Goal: Task Accomplishment & Management: Manage account settings

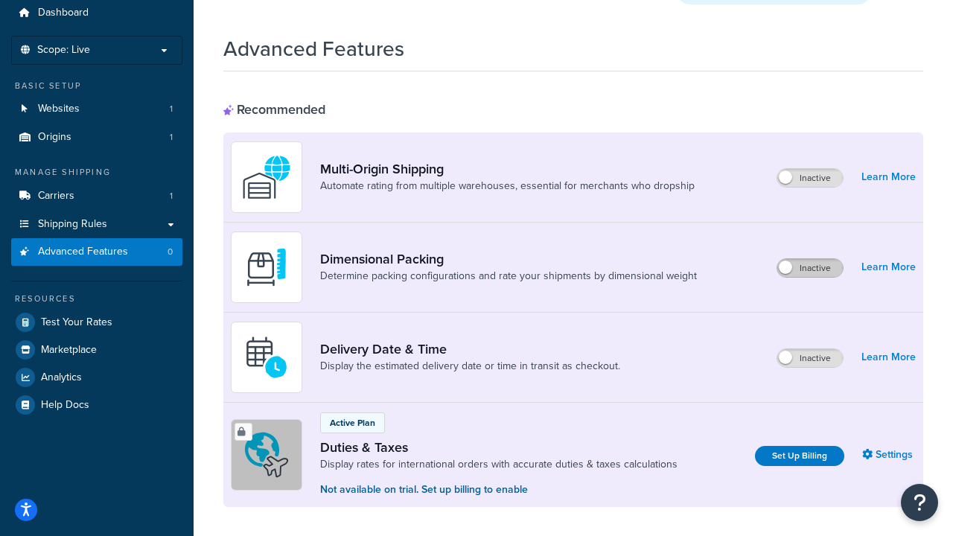
click at [811, 259] on label "Inactive" at bounding box center [810, 268] width 66 height 18
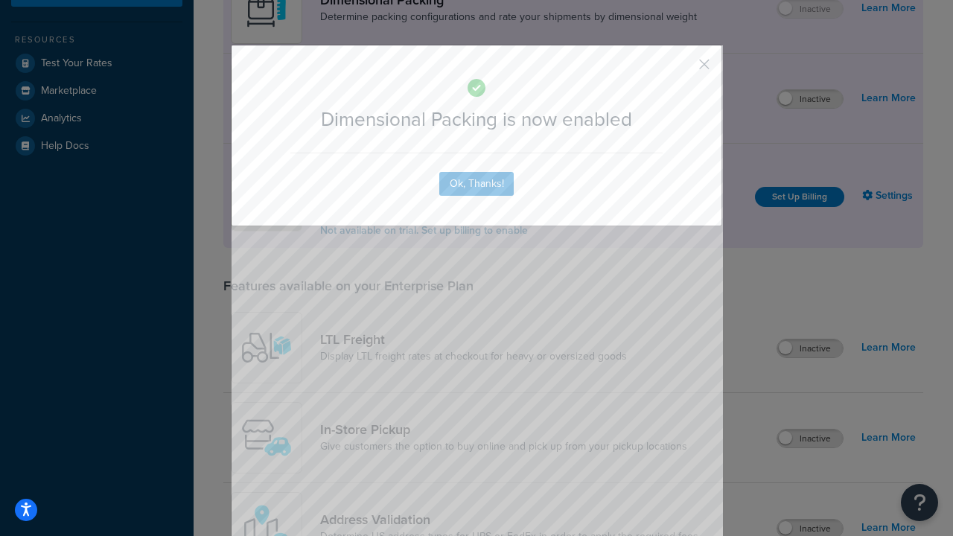
click at [682, 69] on button "button" at bounding box center [682, 70] width 4 height 4
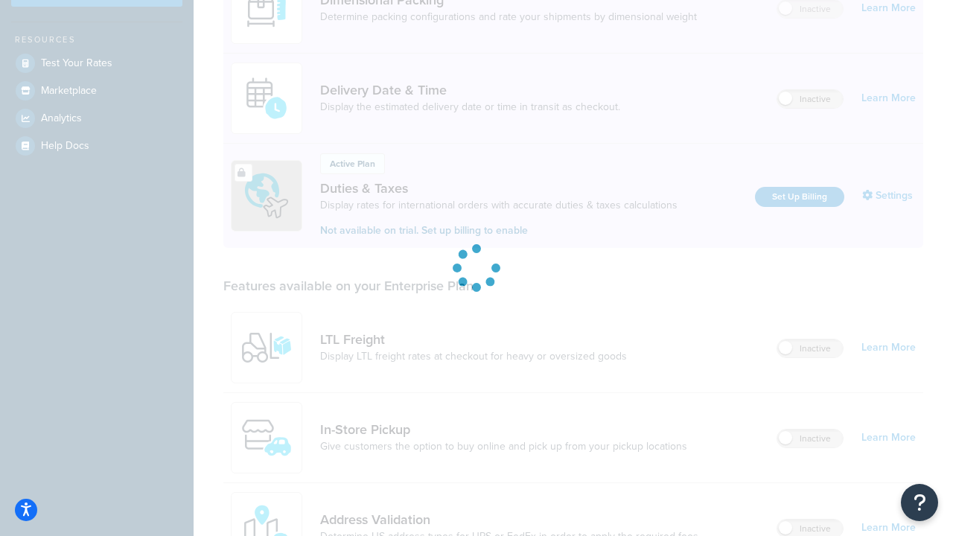
scroll to position [340, 0]
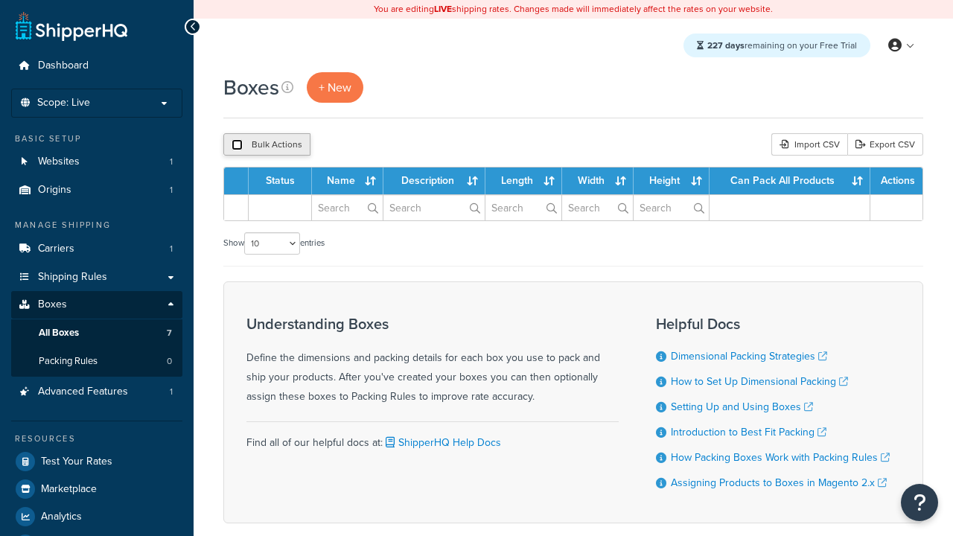
click at [237, 144] on input "checkbox" at bounding box center [237, 144] width 11 height 11
checkbox input "true"
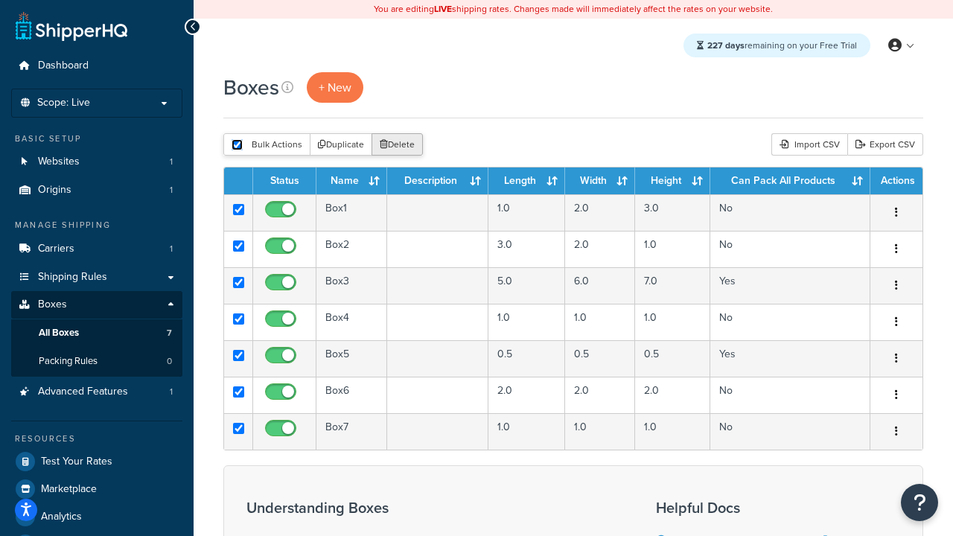
click at [396, 144] on button "Delete" at bounding box center [397, 144] width 51 height 22
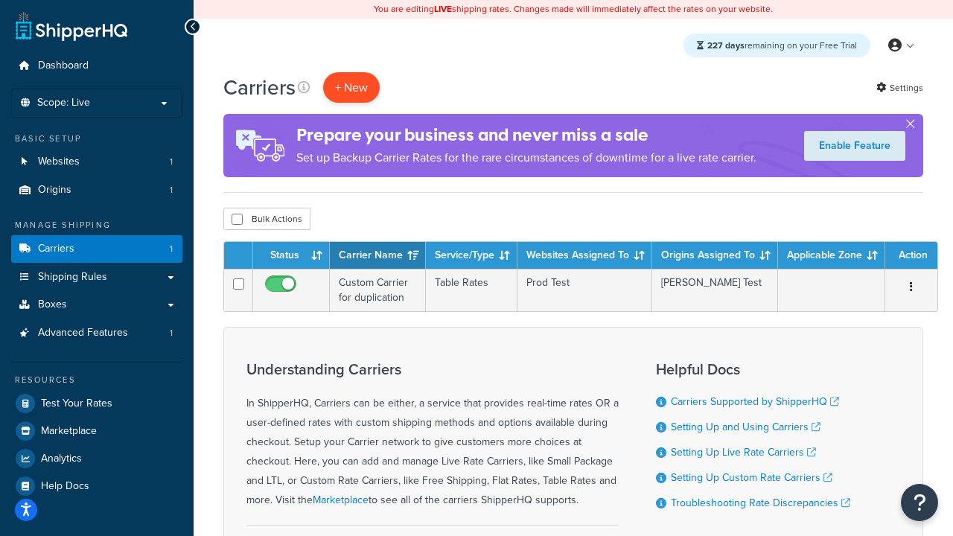
click at [351, 87] on button "+ New" at bounding box center [351, 87] width 57 height 31
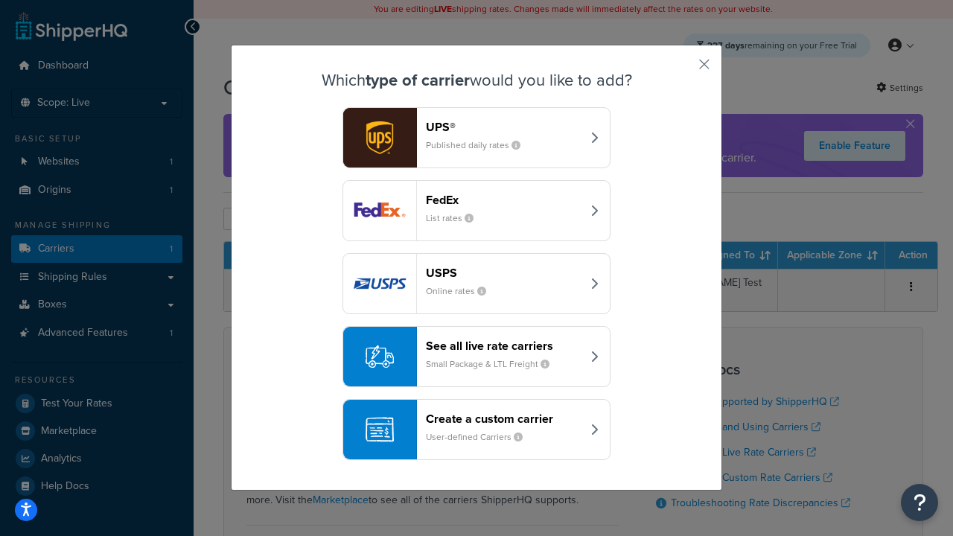
click at [503, 200] on header "FedEx" at bounding box center [504, 200] width 156 height 14
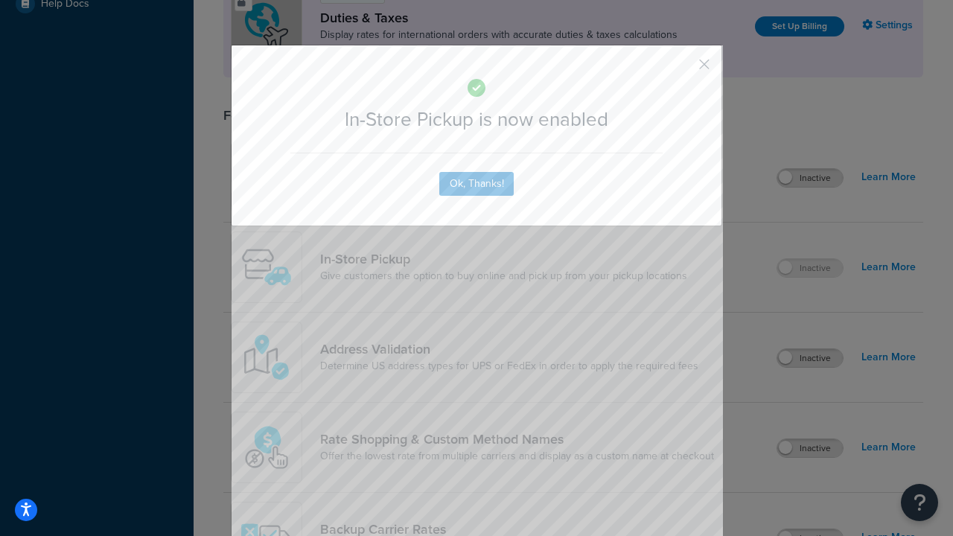
click at [682, 69] on button "button" at bounding box center [682, 70] width 4 height 4
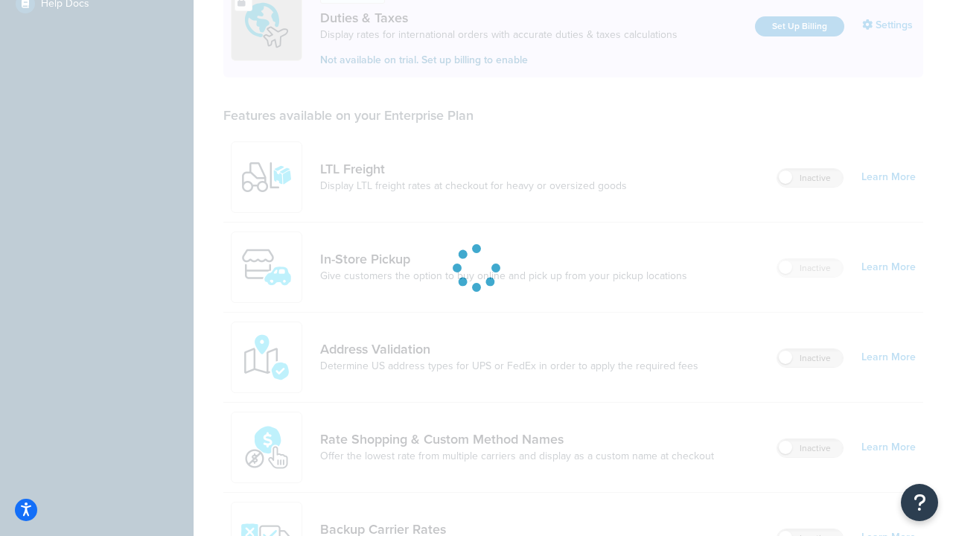
scroll to position [511, 0]
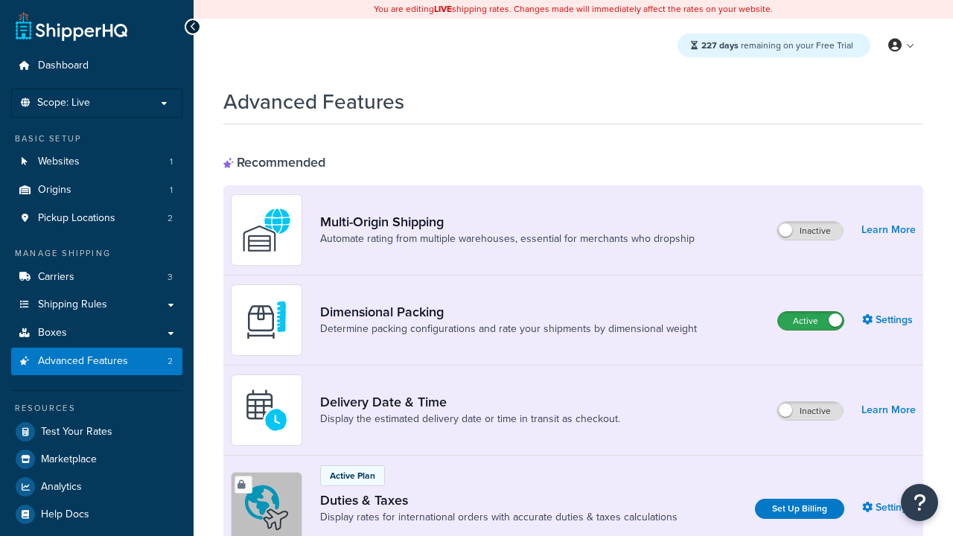
click at [811, 321] on label "Active" at bounding box center [811, 321] width 66 height 18
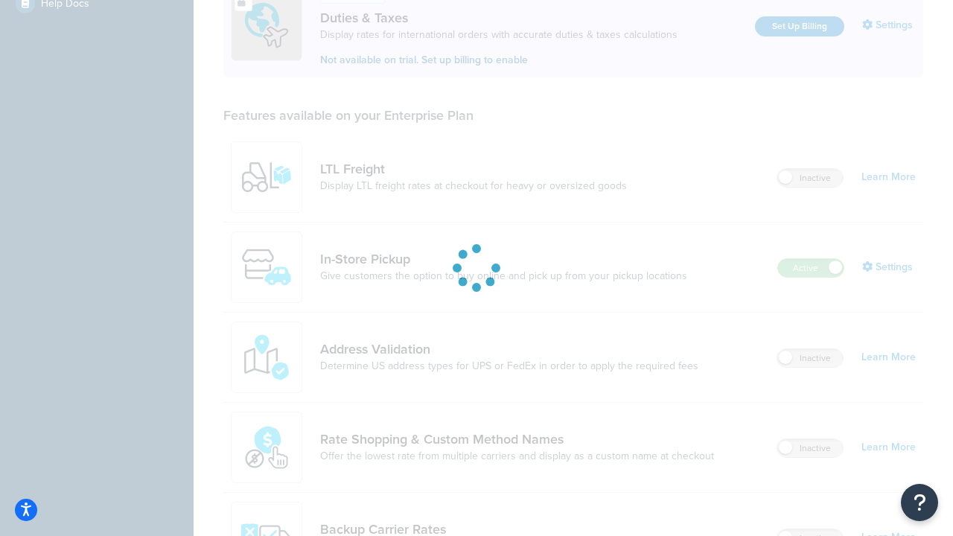
scroll to position [454, 0]
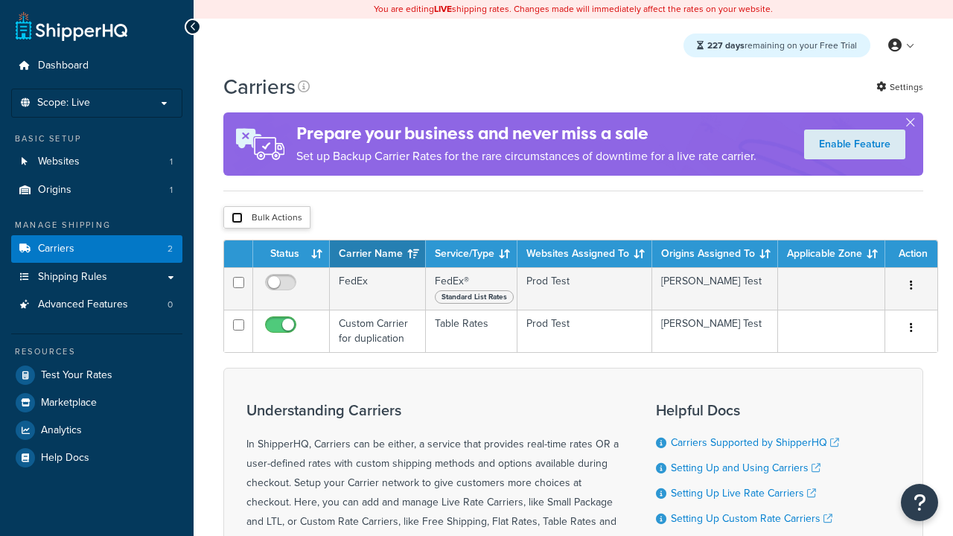
click at [237, 217] on input "checkbox" at bounding box center [237, 217] width 11 height 11
checkbox input "true"
click at [0, 0] on button "Delete" at bounding box center [0, 0] width 0 height 0
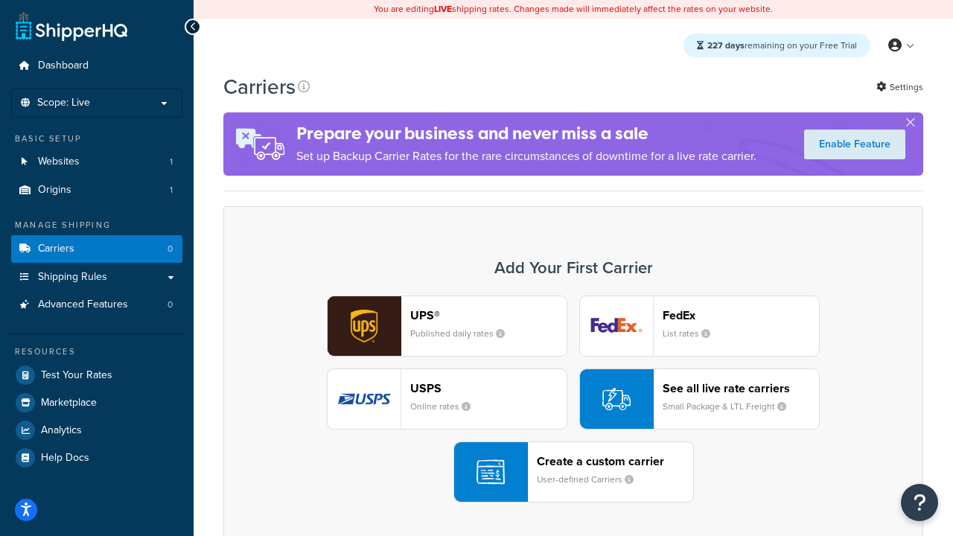
click at [573, 399] on div "UPS® Published daily rates FedEx List rates USPS Online rates See all live rate…" at bounding box center [573, 399] width 669 height 207
click at [573, 473] on small "User-defined Carriers" at bounding box center [591, 479] width 109 height 13
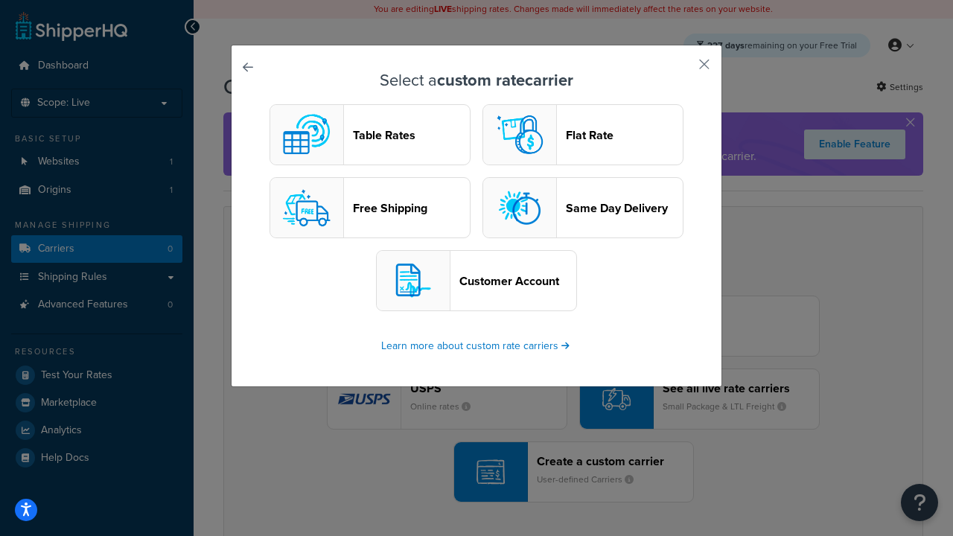
click at [370, 135] on header "Table Rates" at bounding box center [411, 135] width 117 height 14
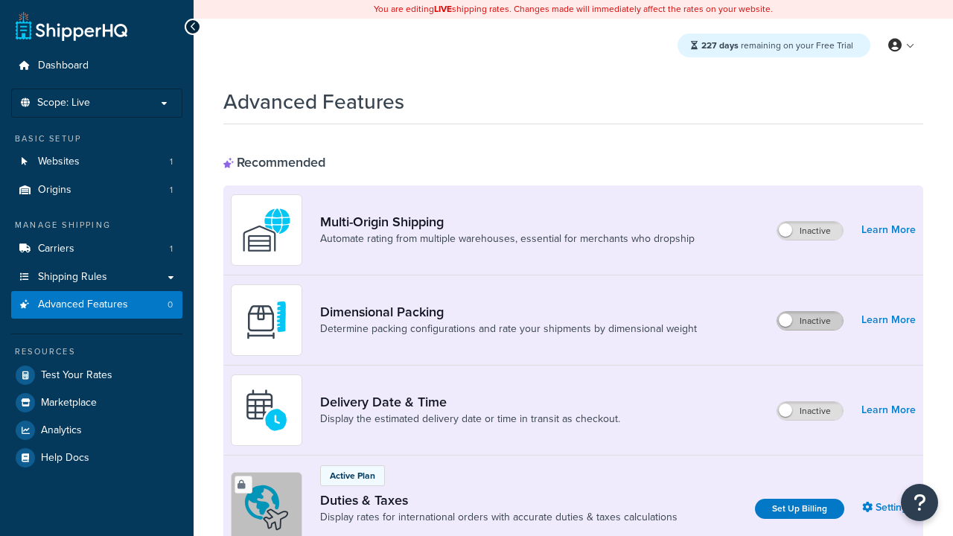
click at [811, 321] on label "Inactive" at bounding box center [810, 321] width 66 height 18
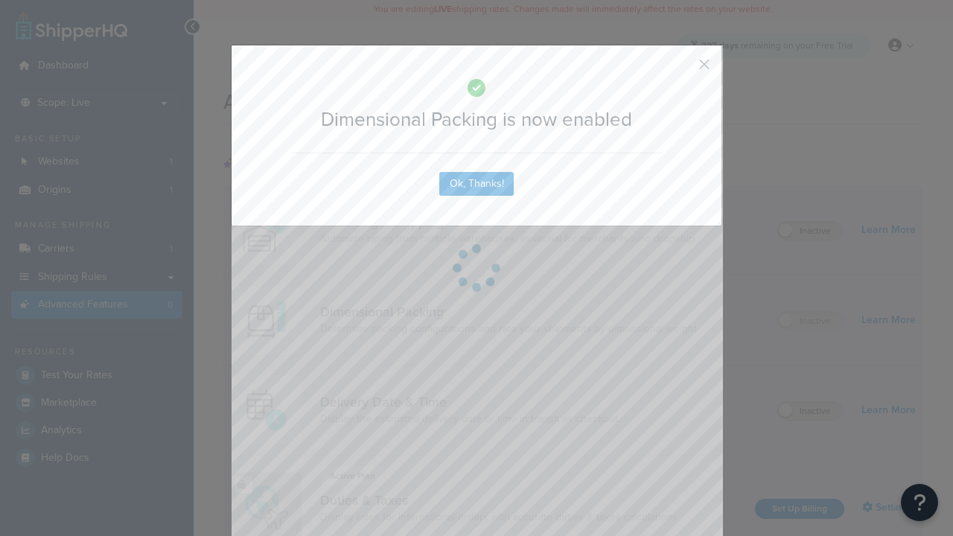
click at [682, 69] on button "button" at bounding box center [682, 70] width 4 height 4
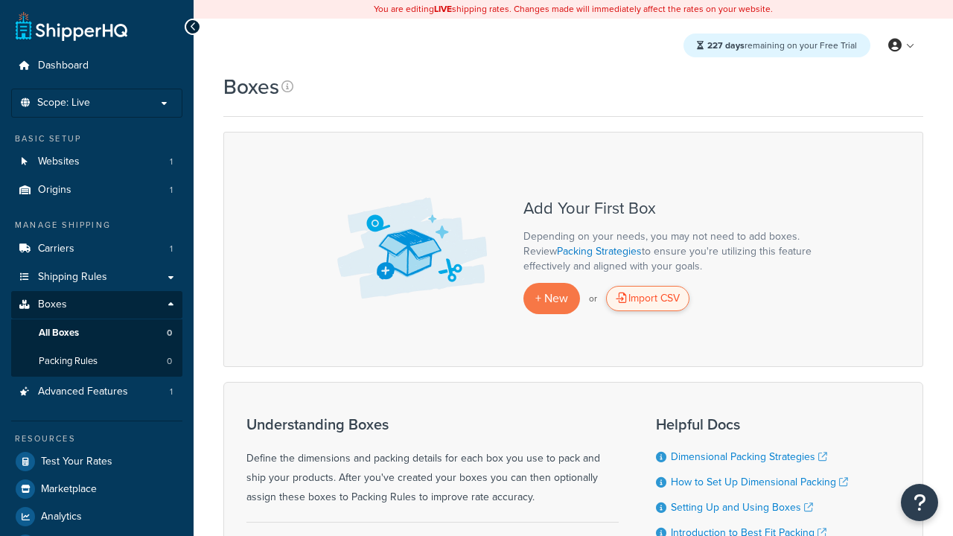
click at [648, 299] on div "Import CSV" at bounding box center [647, 298] width 83 height 25
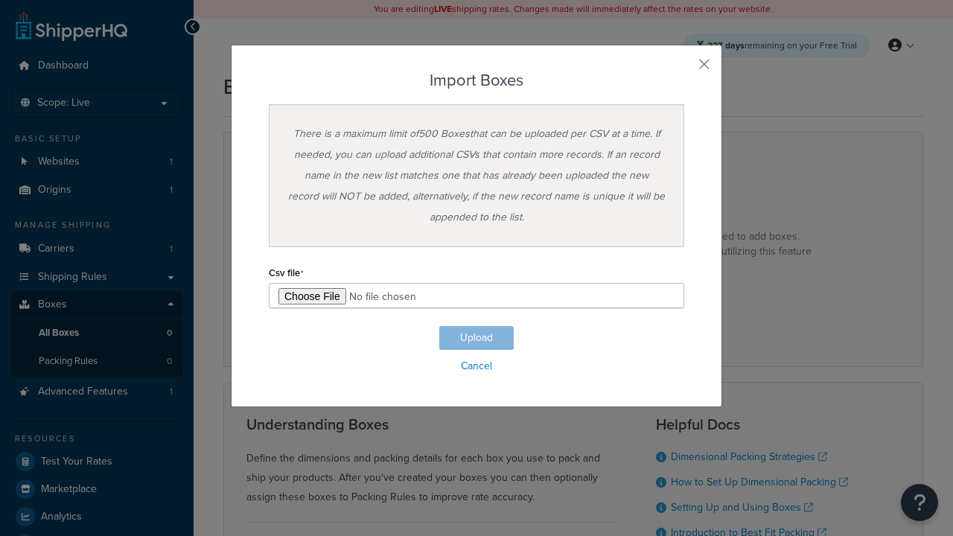
click at [476, 296] on input "file" at bounding box center [476, 295] width 415 height 25
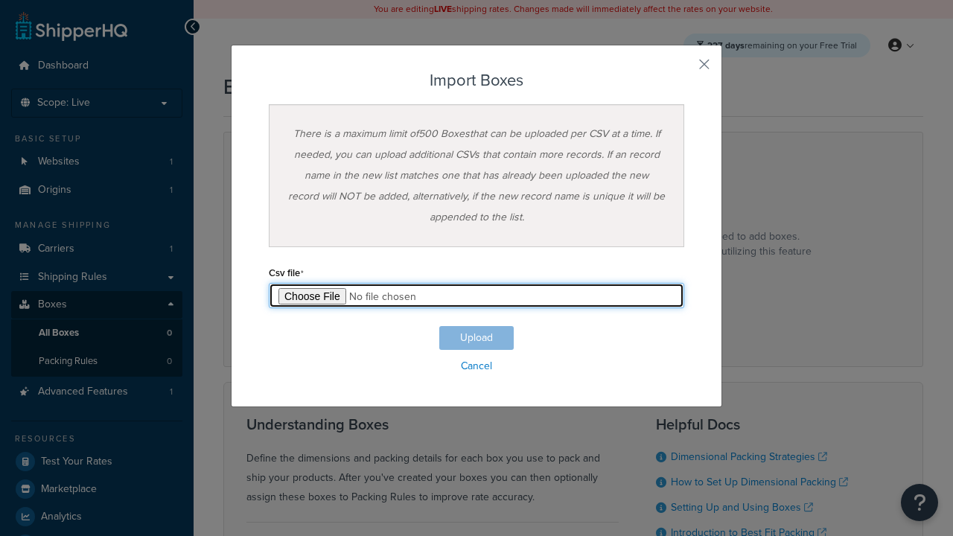
type input "C:\fakepath\importBoxesSuccess.csv"
